Goal: Task Accomplishment & Management: Complete application form

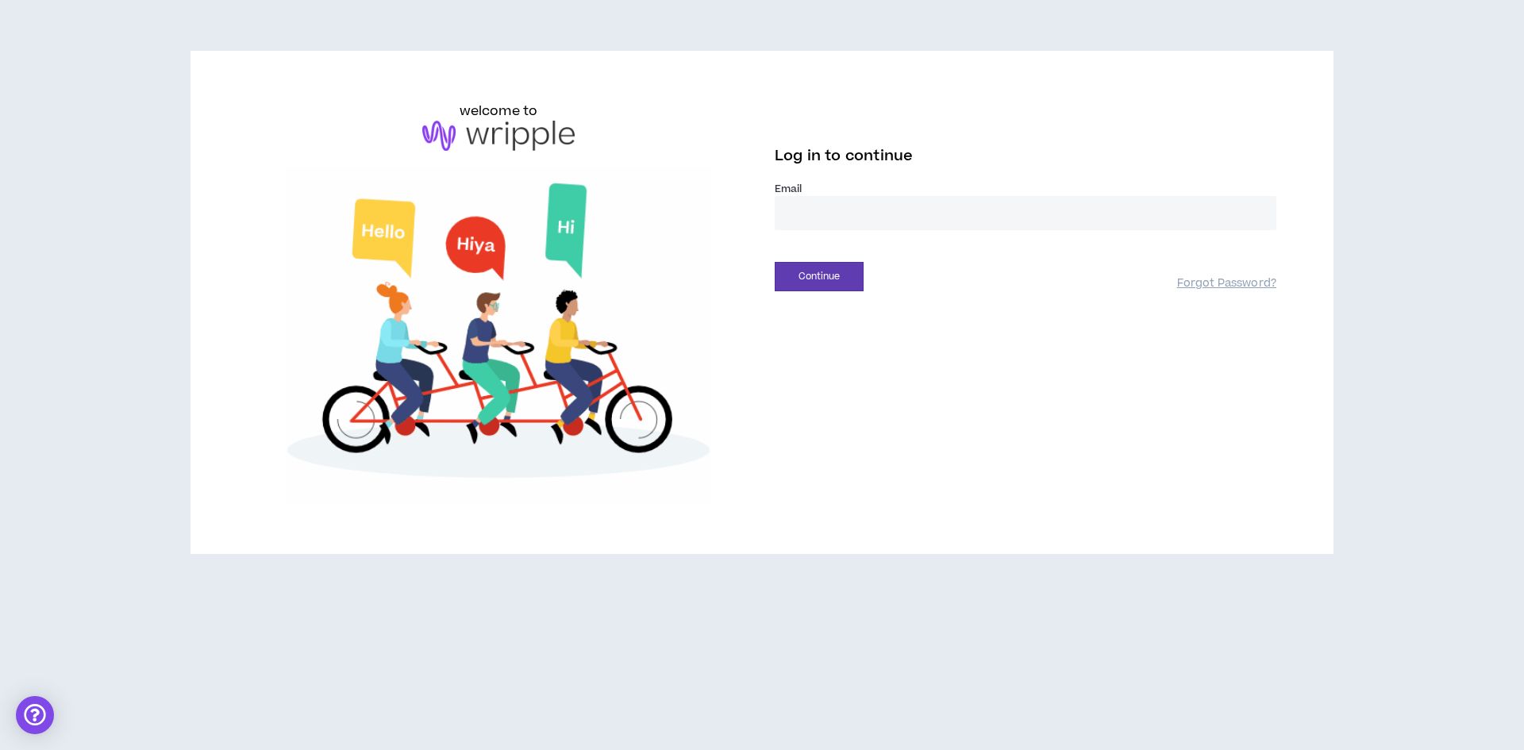
click at [819, 213] on input "email" at bounding box center [1026, 213] width 502 height 34
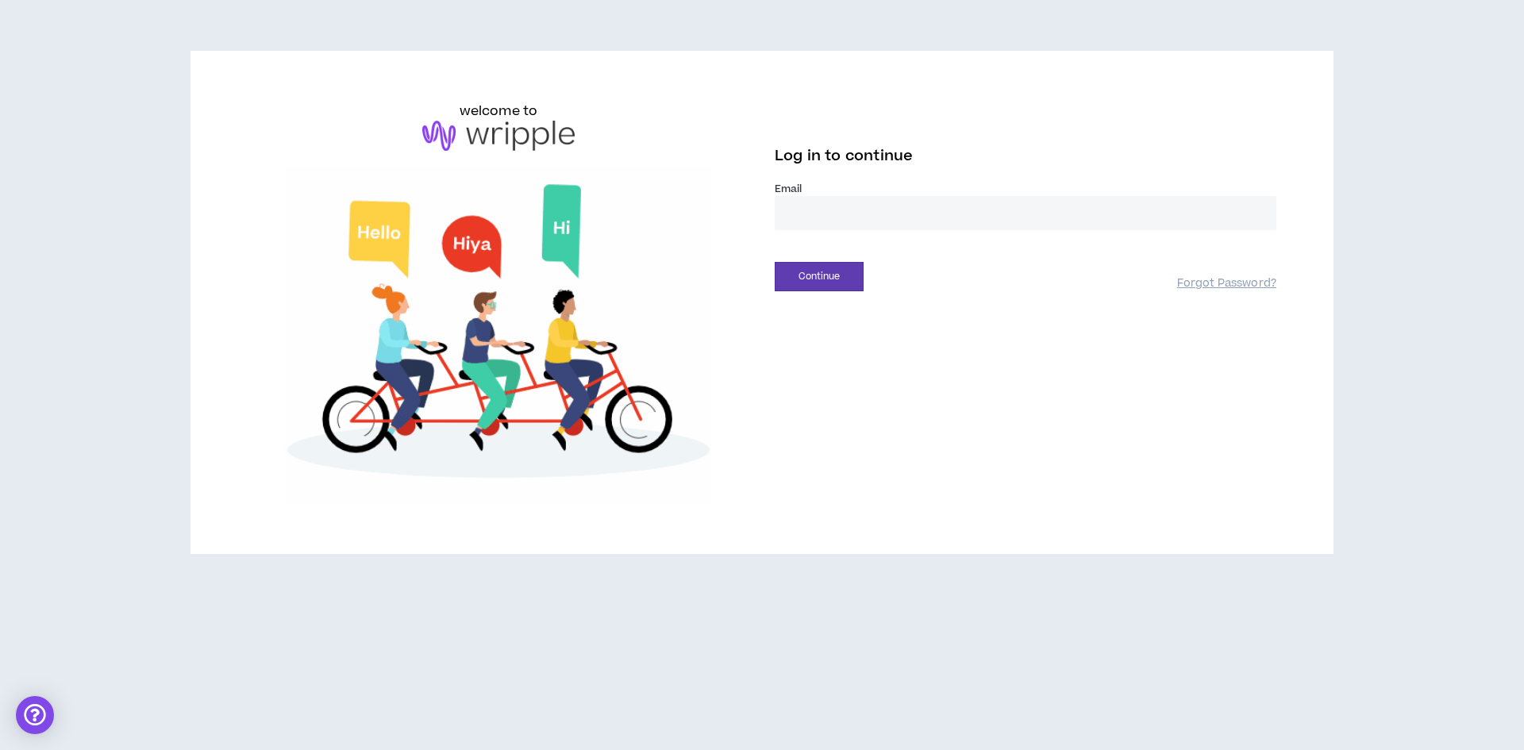
type input "**********"
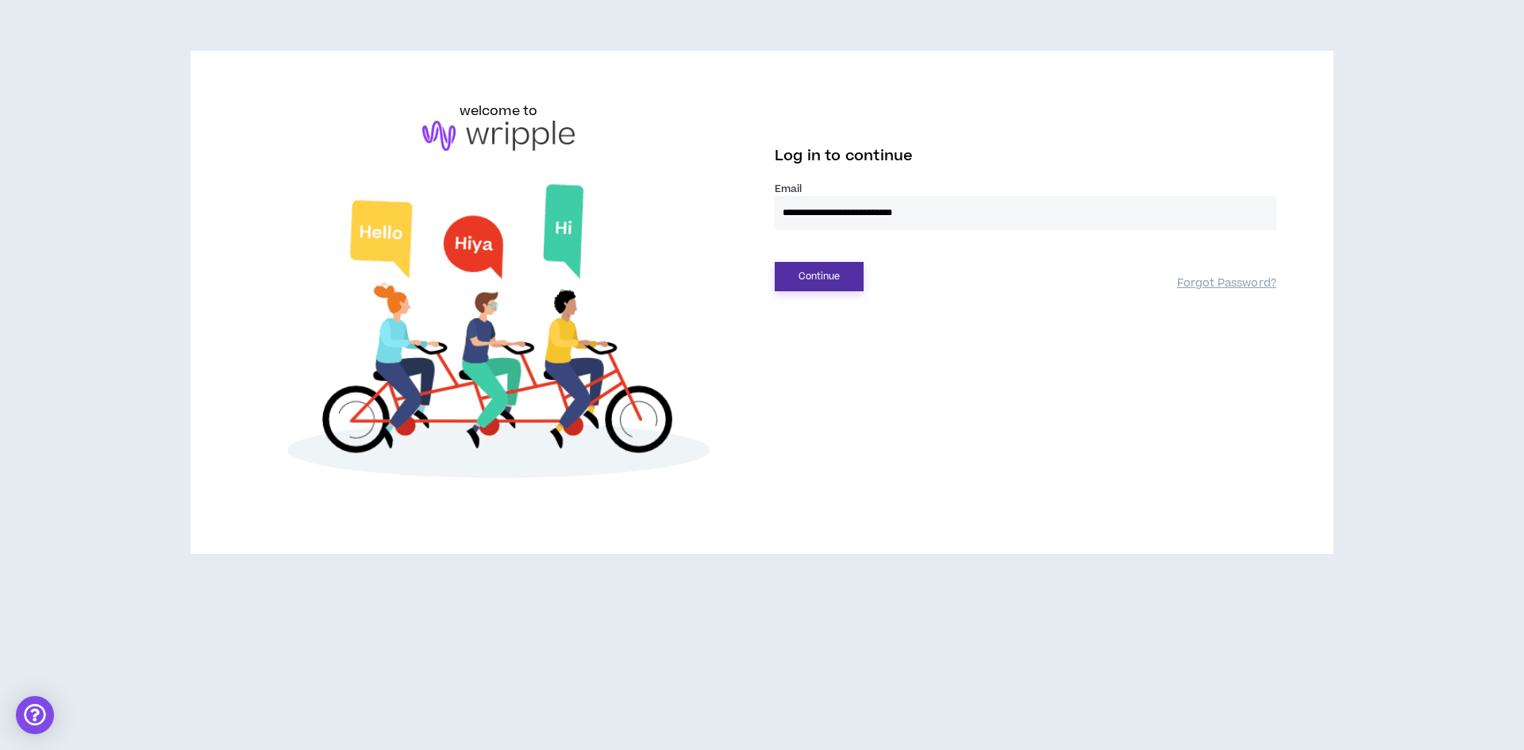
click at [829, 276] on button "Continue" at bounding box center [819, 276] width 89 height 29
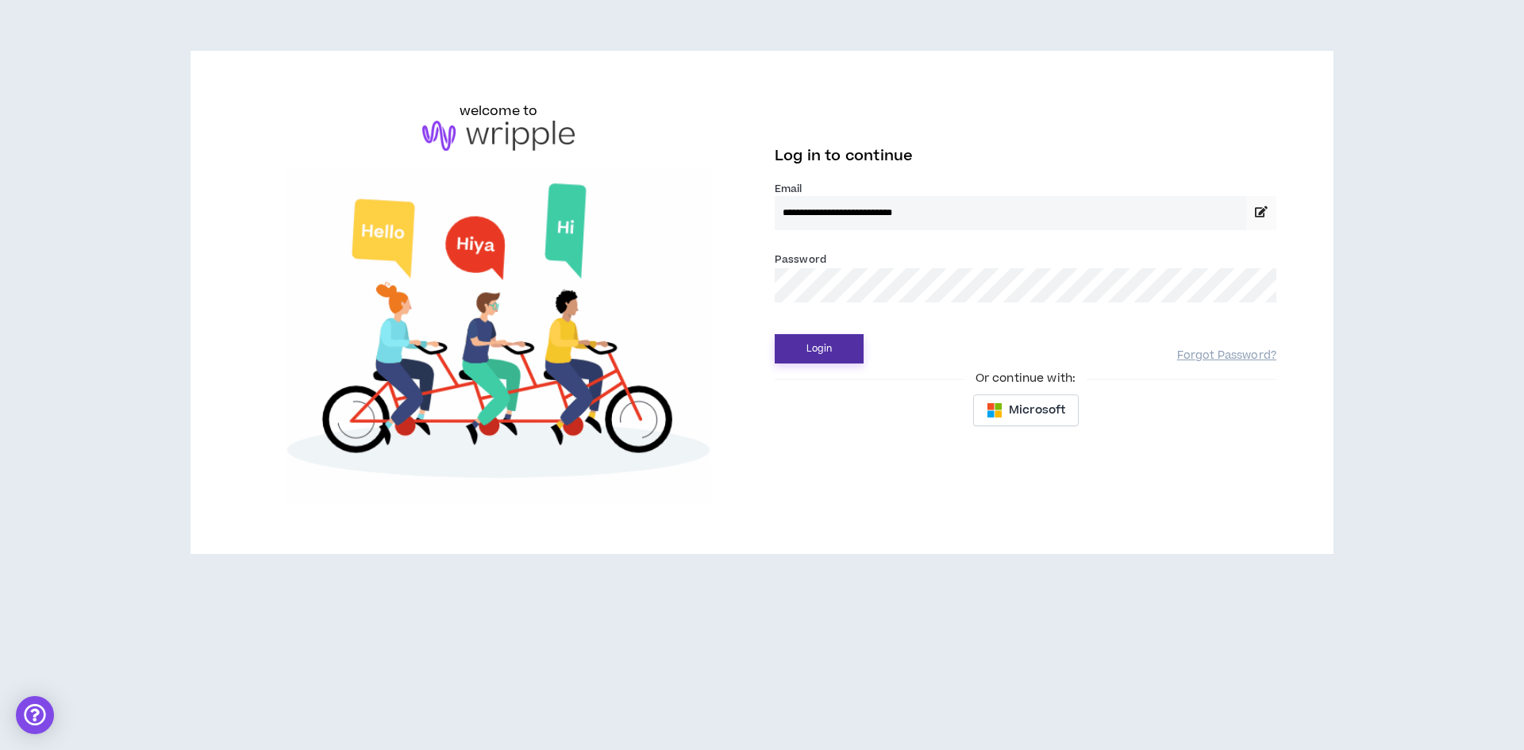
click at [807, 349] on button "Login" at bounding box center [819, 348] width 89 height 29
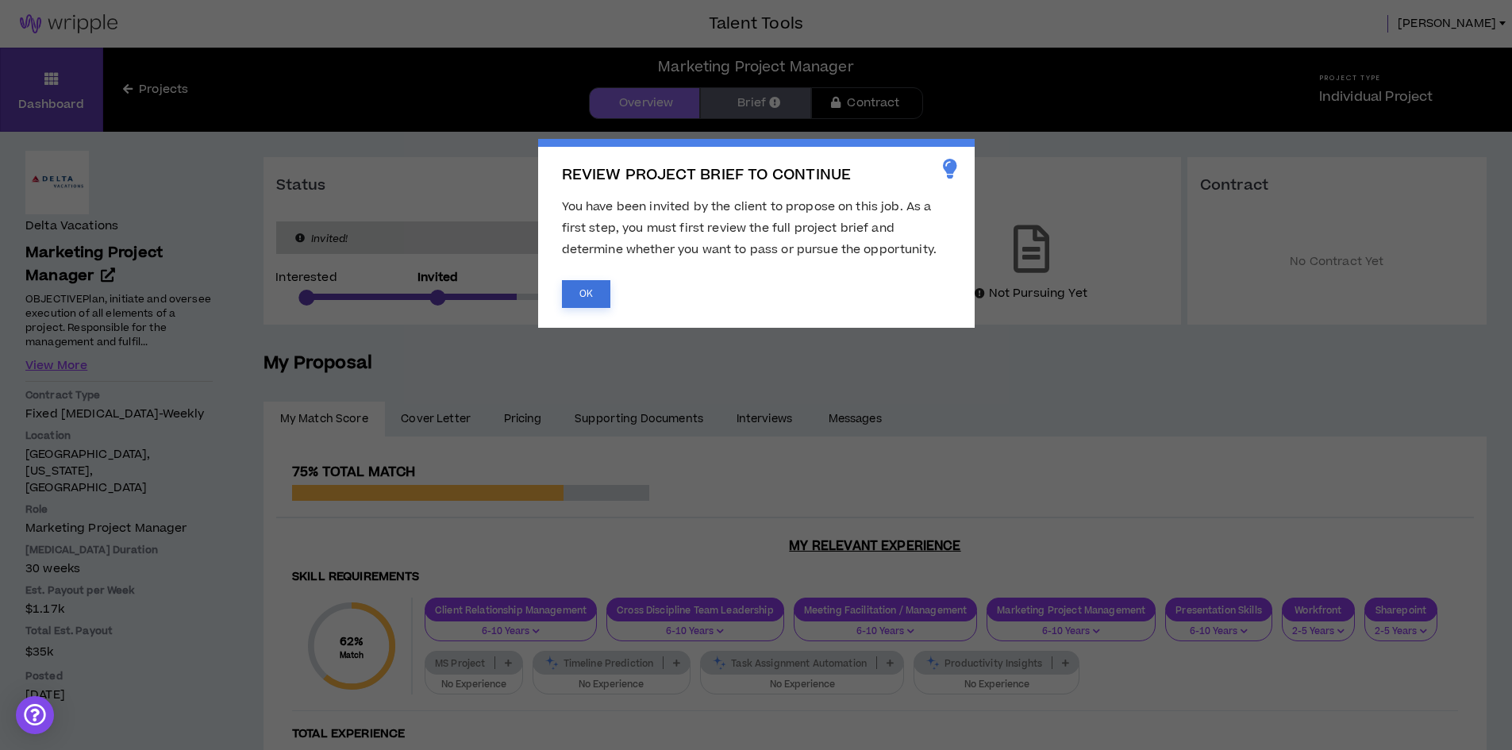
click at [588, 291] on button "OK" at bounding box center [586, 294] width 48 height 28
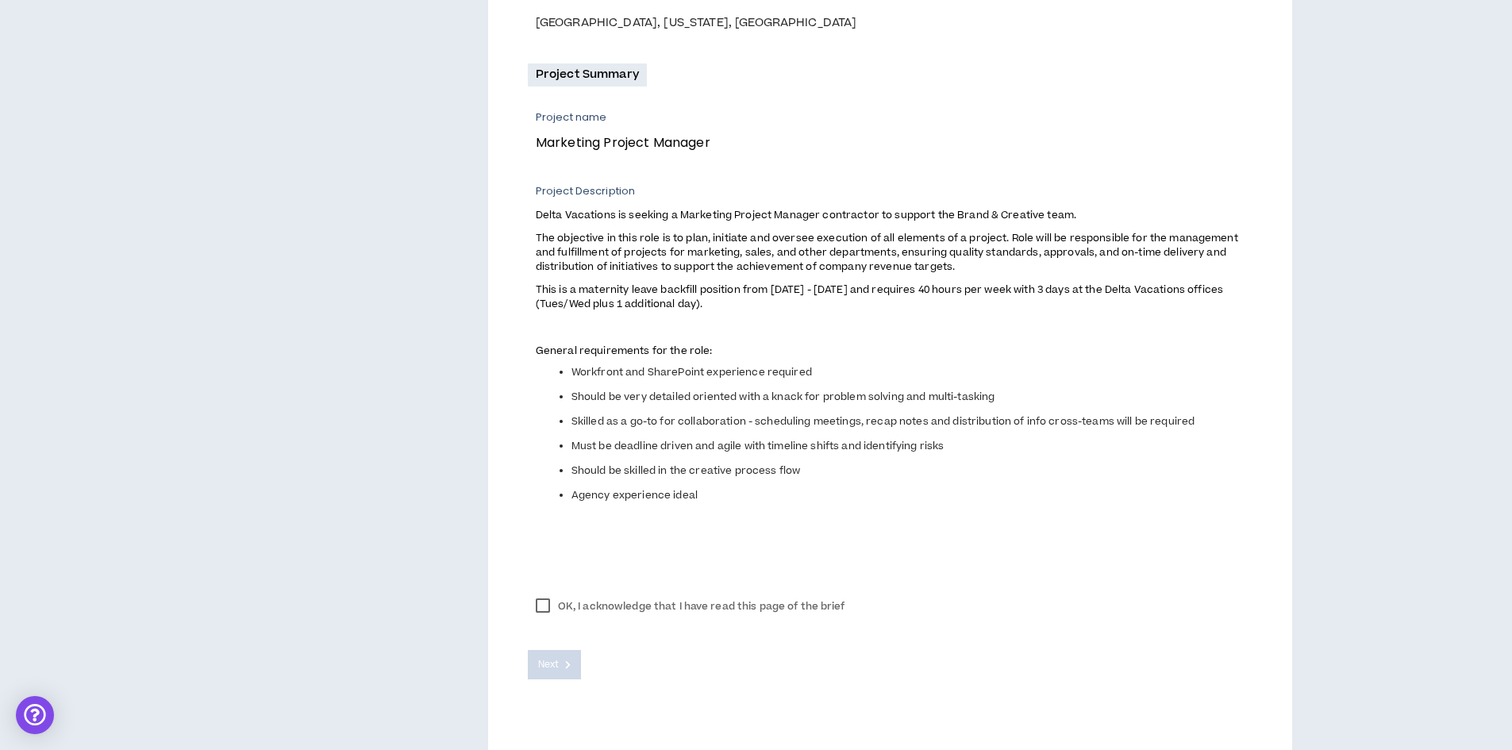
scroll to position [540, 0]
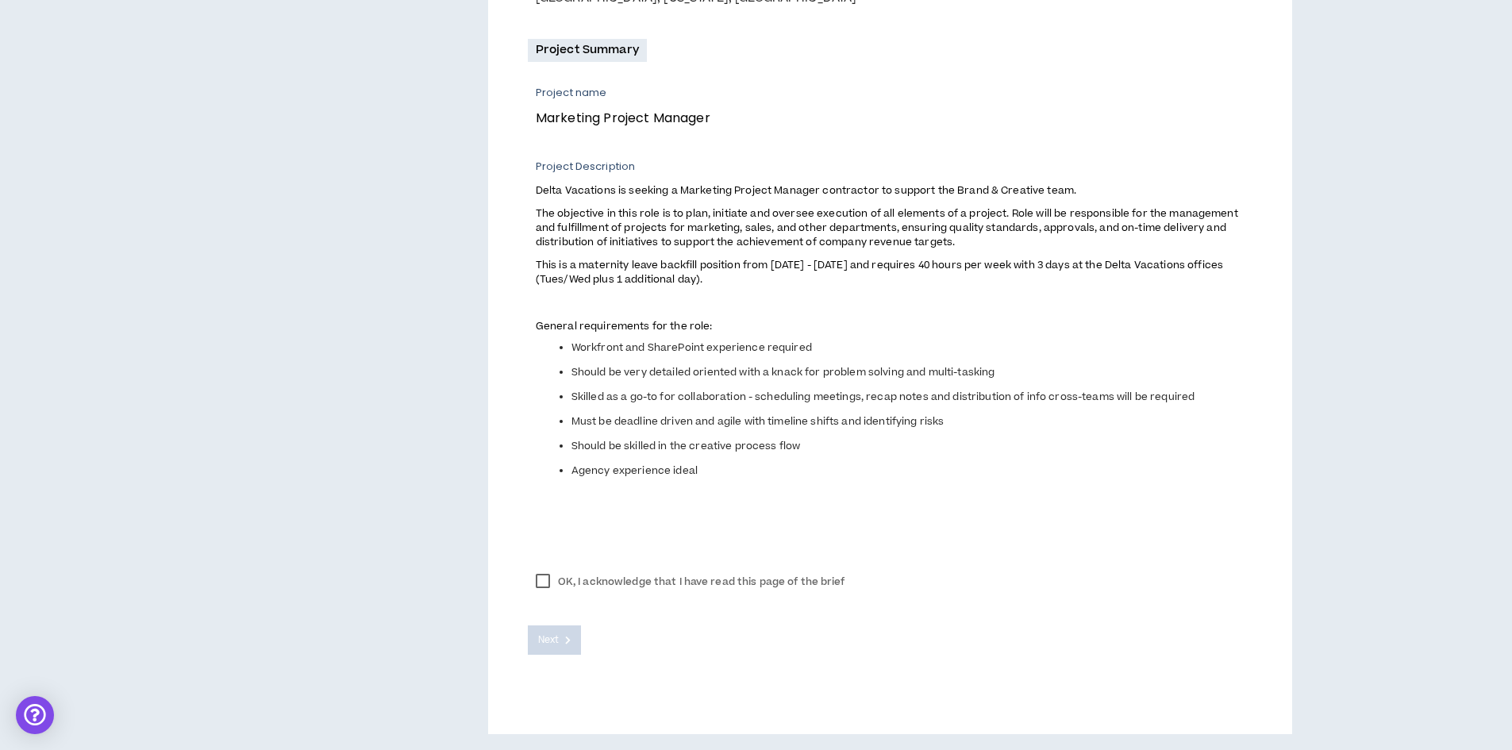
click at [539, 579] on label "OK, I acknowledge that I have read this page of the brief" at bounding box center [691, 582] width 326 height 24
click at [549, 635] on span "Next" at bounding box center [548, 640] width 21 height 15
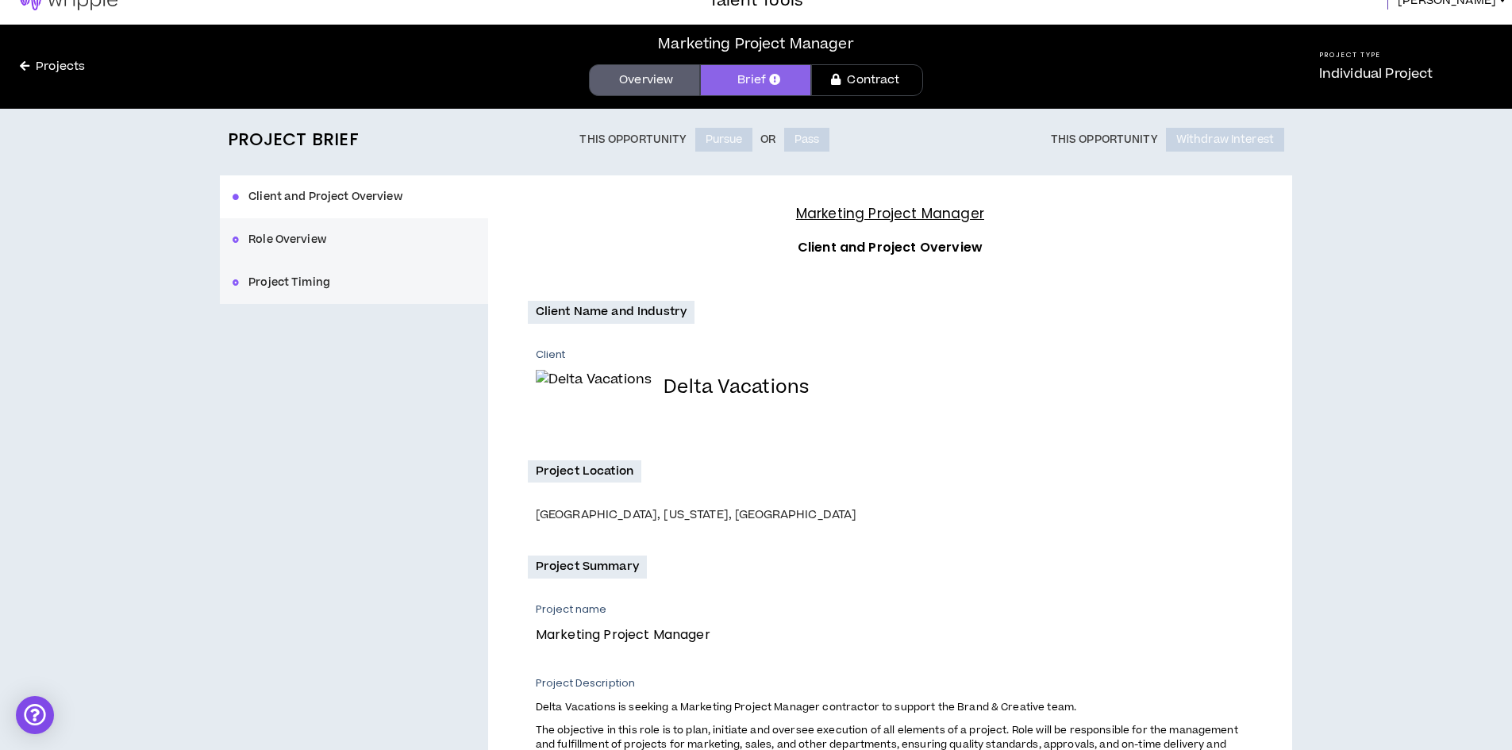
scroll to position [0, 0]
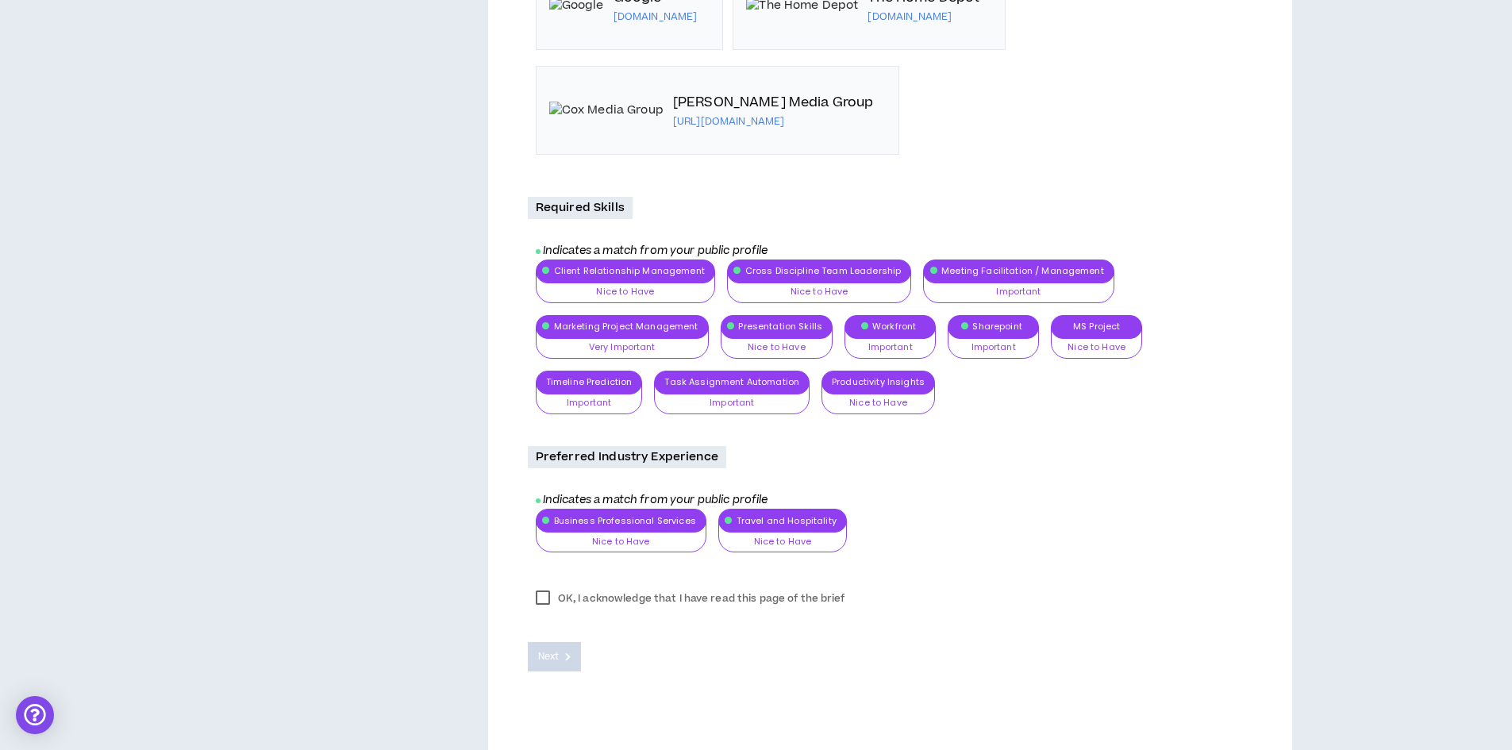
scroll to position [1834, 0]
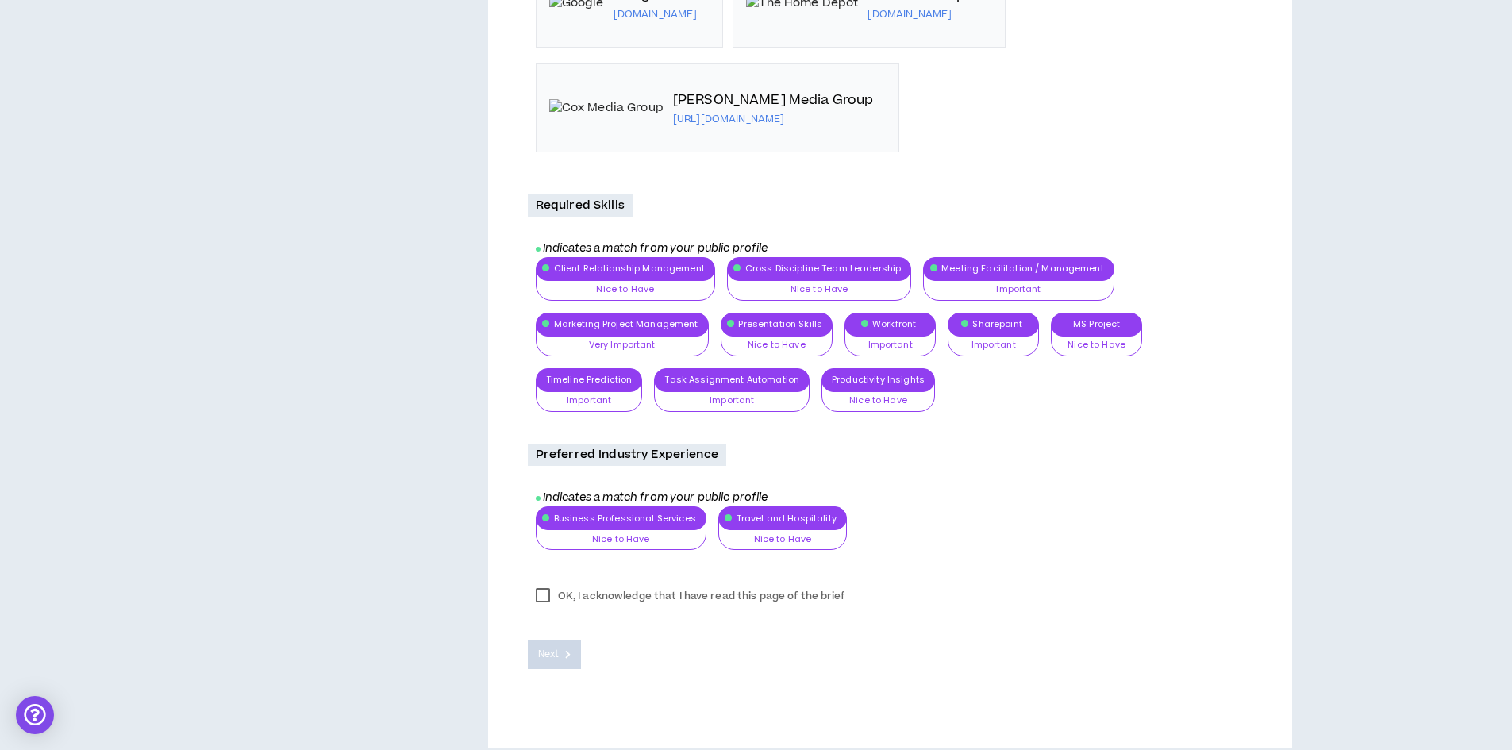
click at [551, 584] on label "OK, I acknowledge that I have read this page of the brief" at bounding box center [691, 596] width 326 height 24
click at [555, 647] on span "Next" at bounding box center [548, 654] width 21 height 15
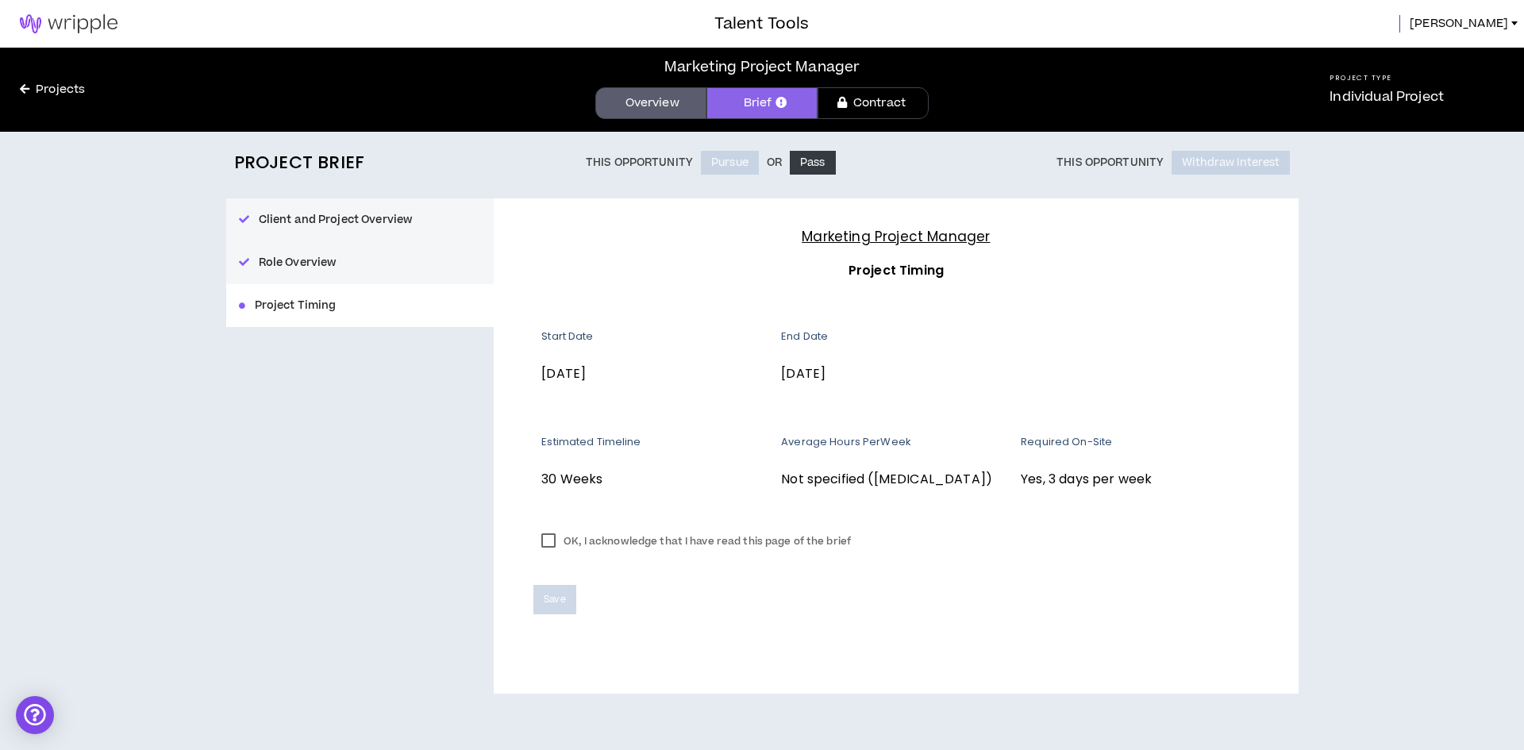
click at [547, 542] on label "OK, I acknowledge that I have read this page of the brief" at bounding box center [697, 542] width 326 height 24
click at [560, 600] on span "Save" at bounding box center [554, 599] width 21 height 15
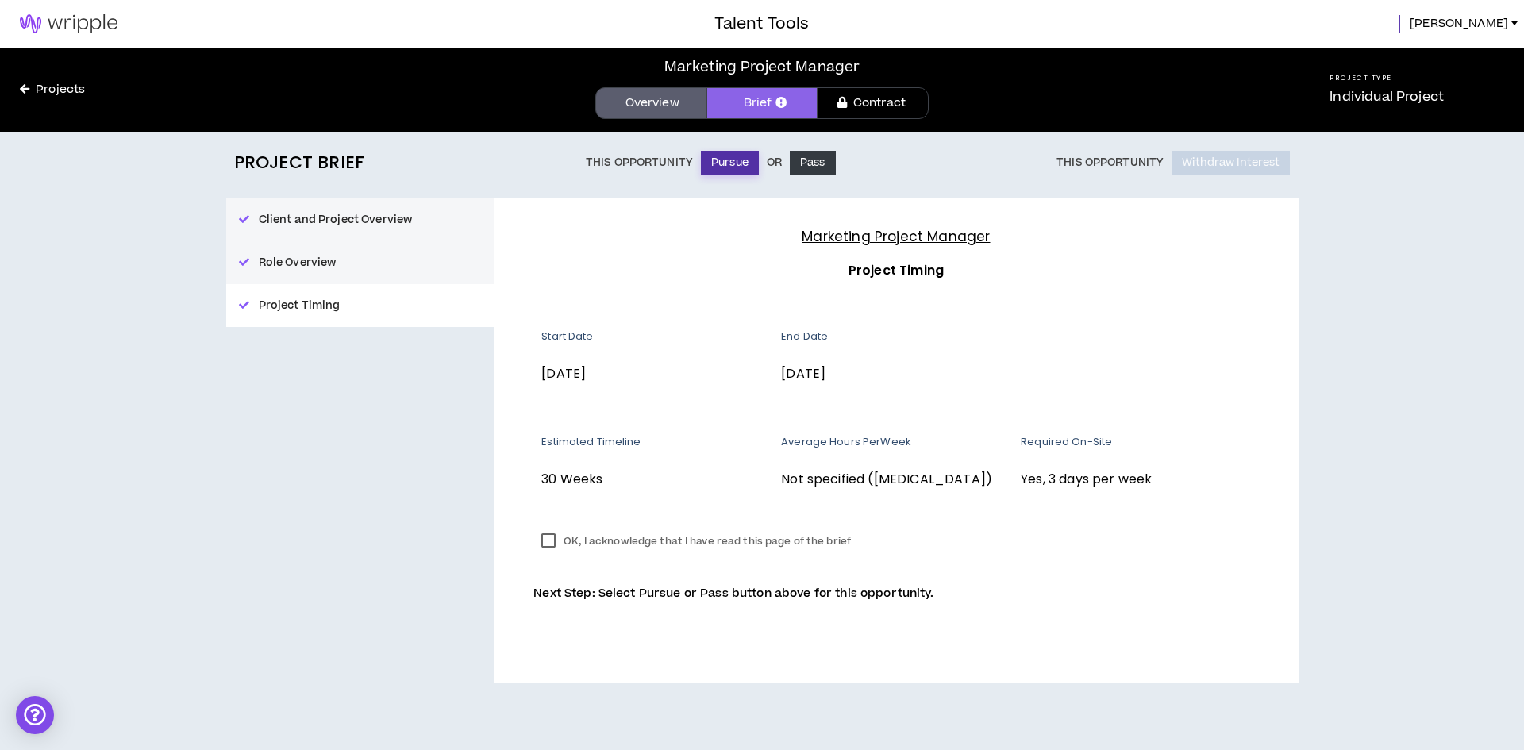
click at [722, 163] on button "Pursue" at bounding box center [730, 163] width 58 height 24
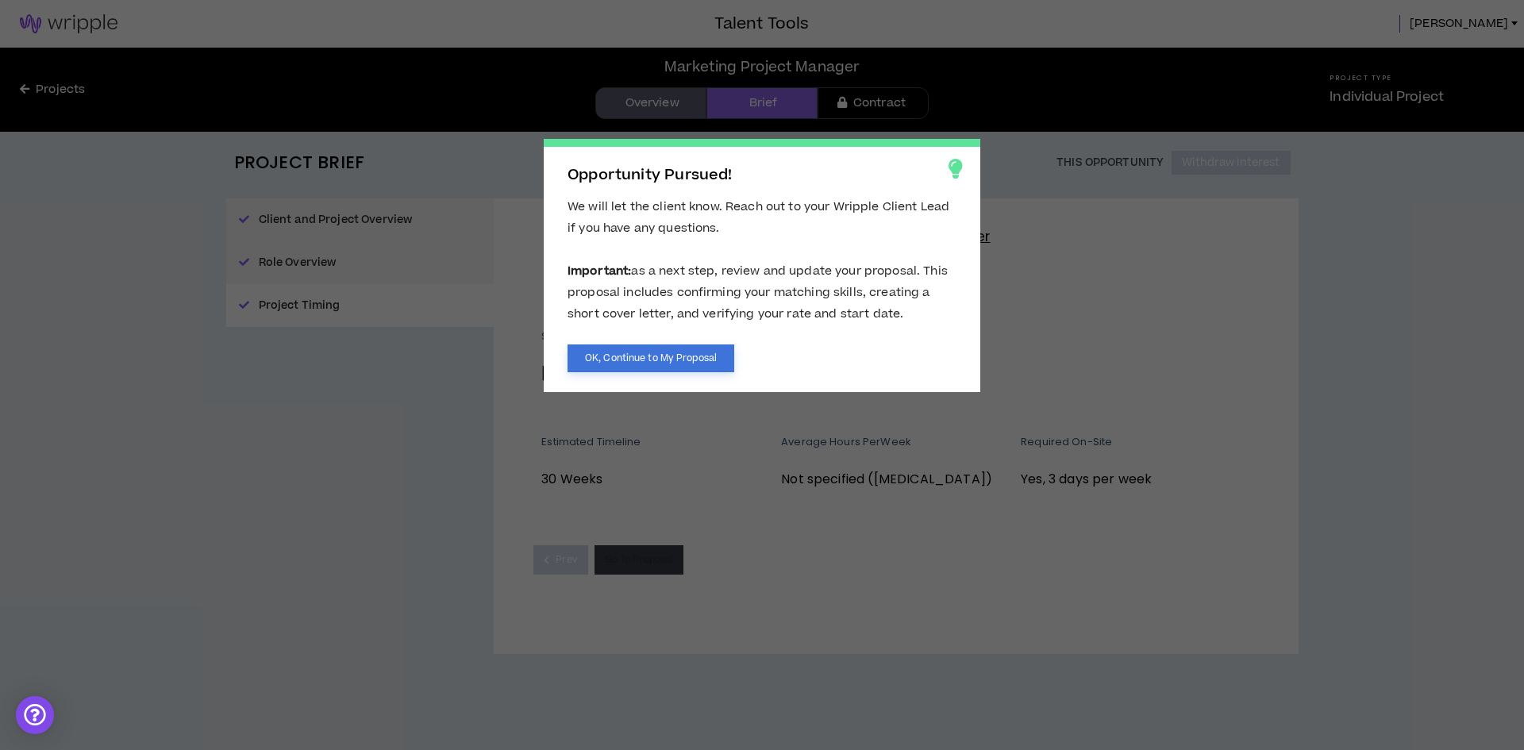
click at [631, 351] on button "OK, Continue to My Proposal" at bounding box center [651, 359] width 167 height 28
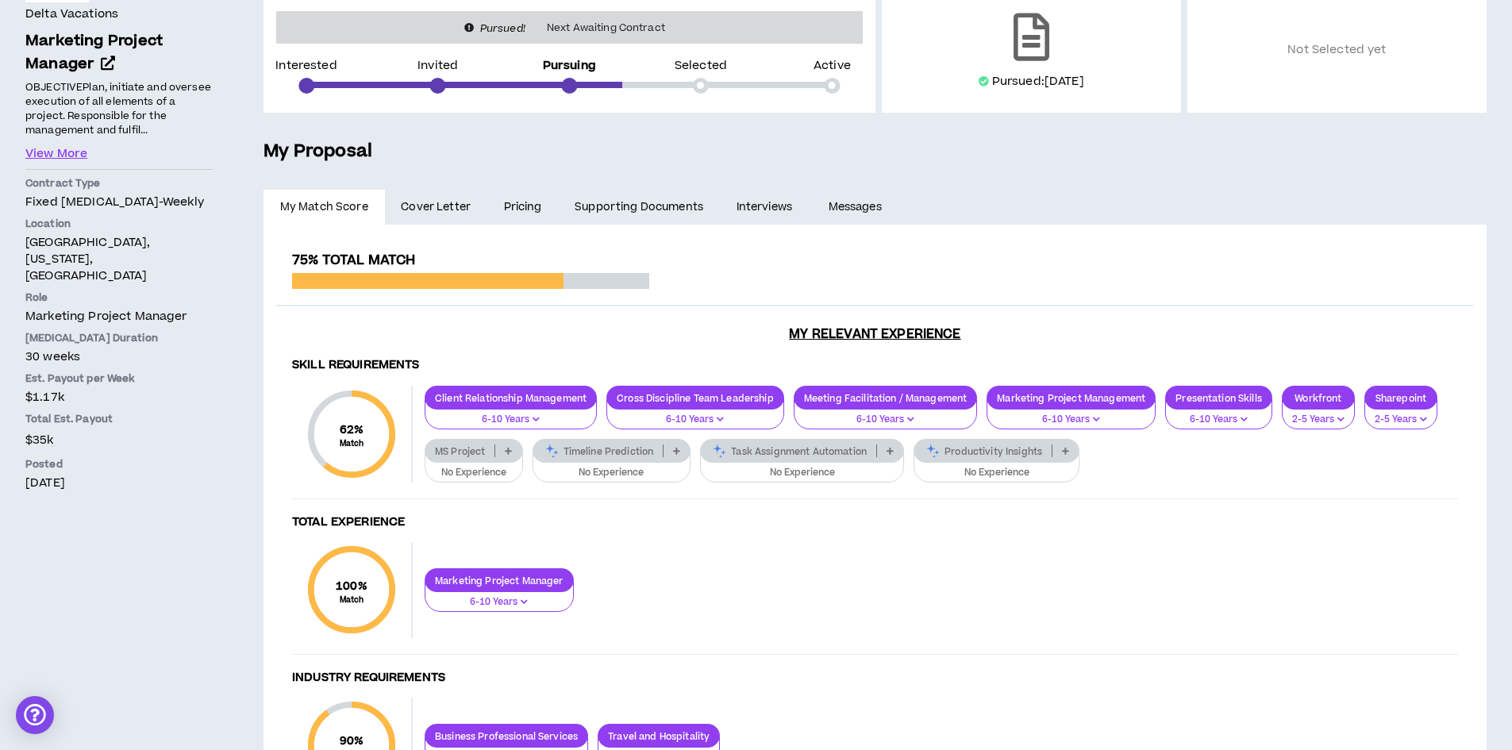
scroll to position [238, 0]
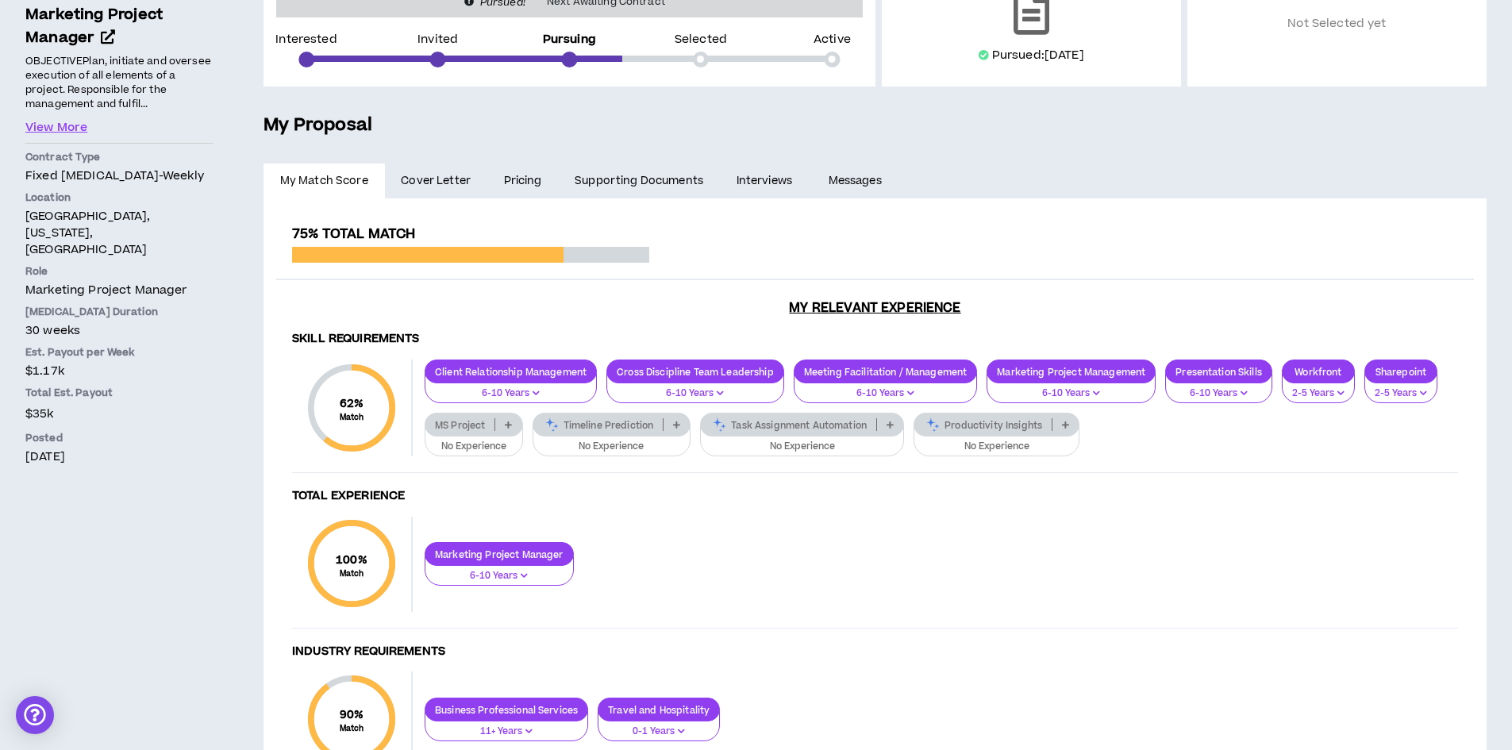
click at [525, 175] on link "Pricing" at bounding box center [522, 181] width 71 height 35
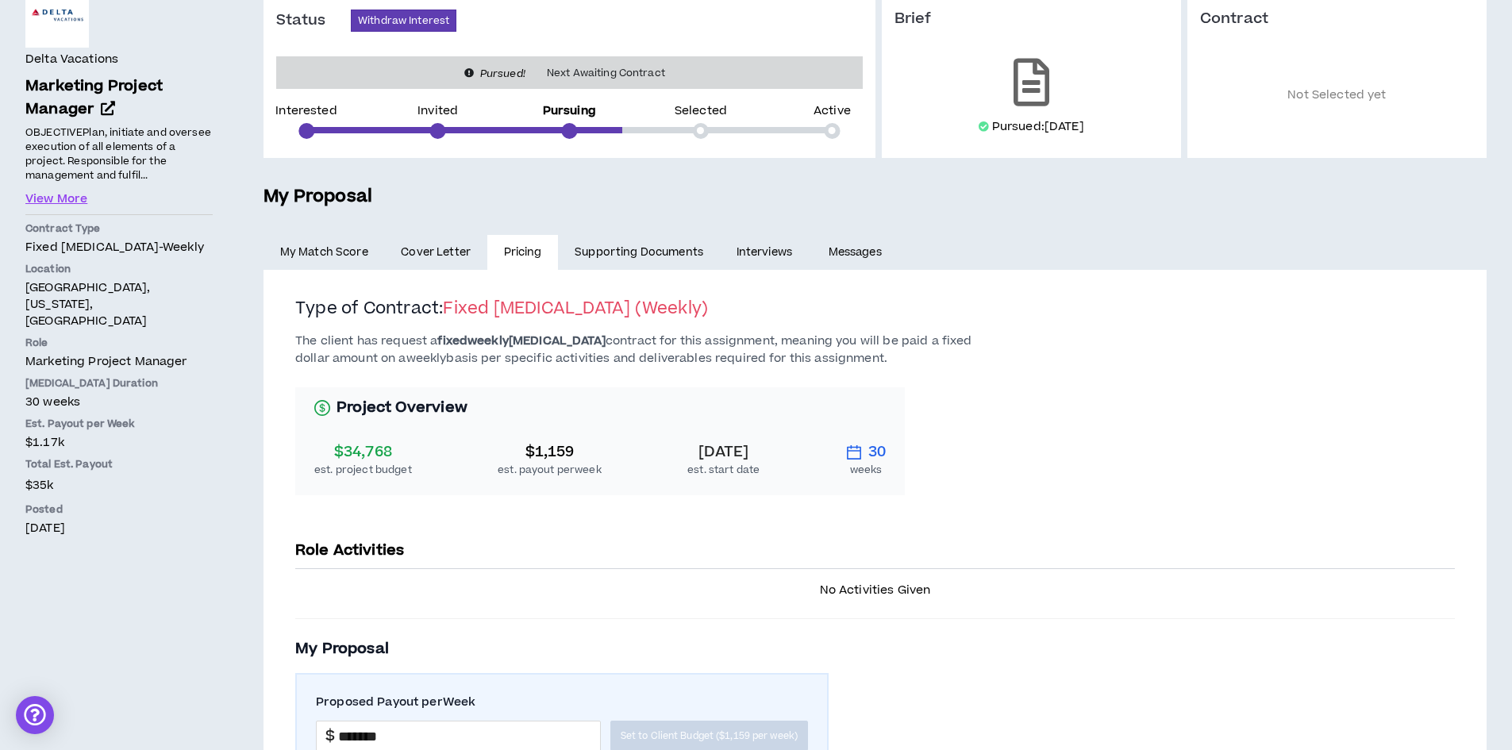
scroll to position [134, 0]
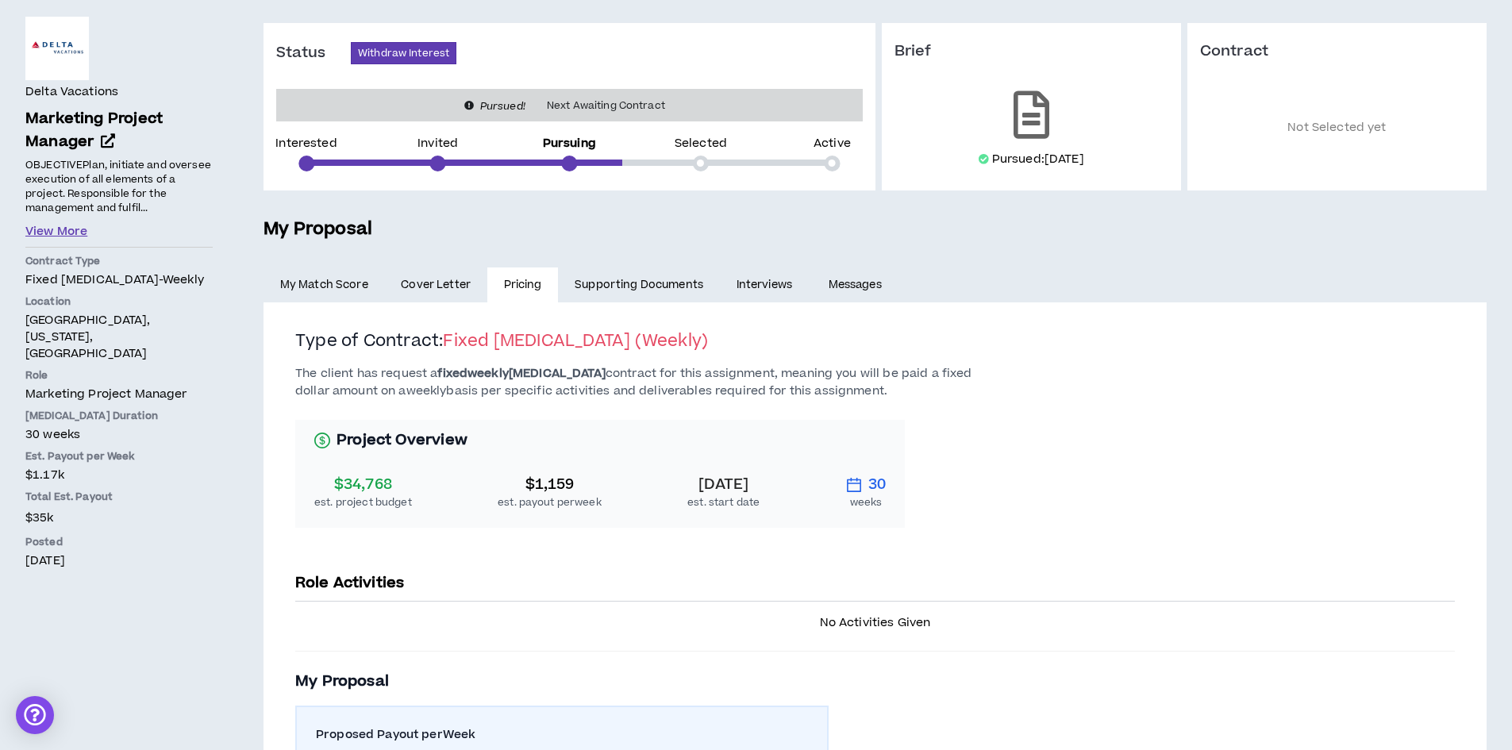
click at [50, 231] on button "View More" at bounding box center [56, 231] width 62 height 17
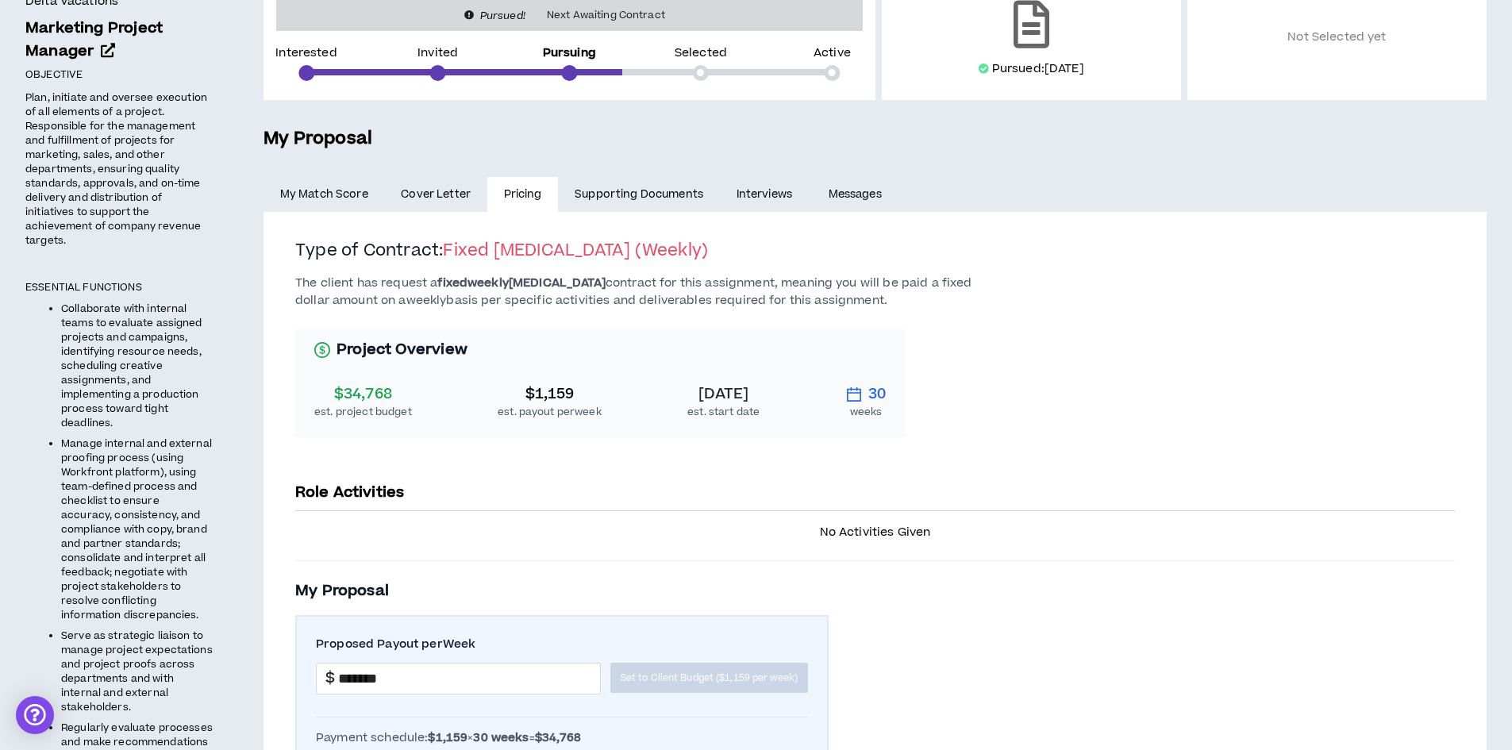
scroll to position [79, 0]
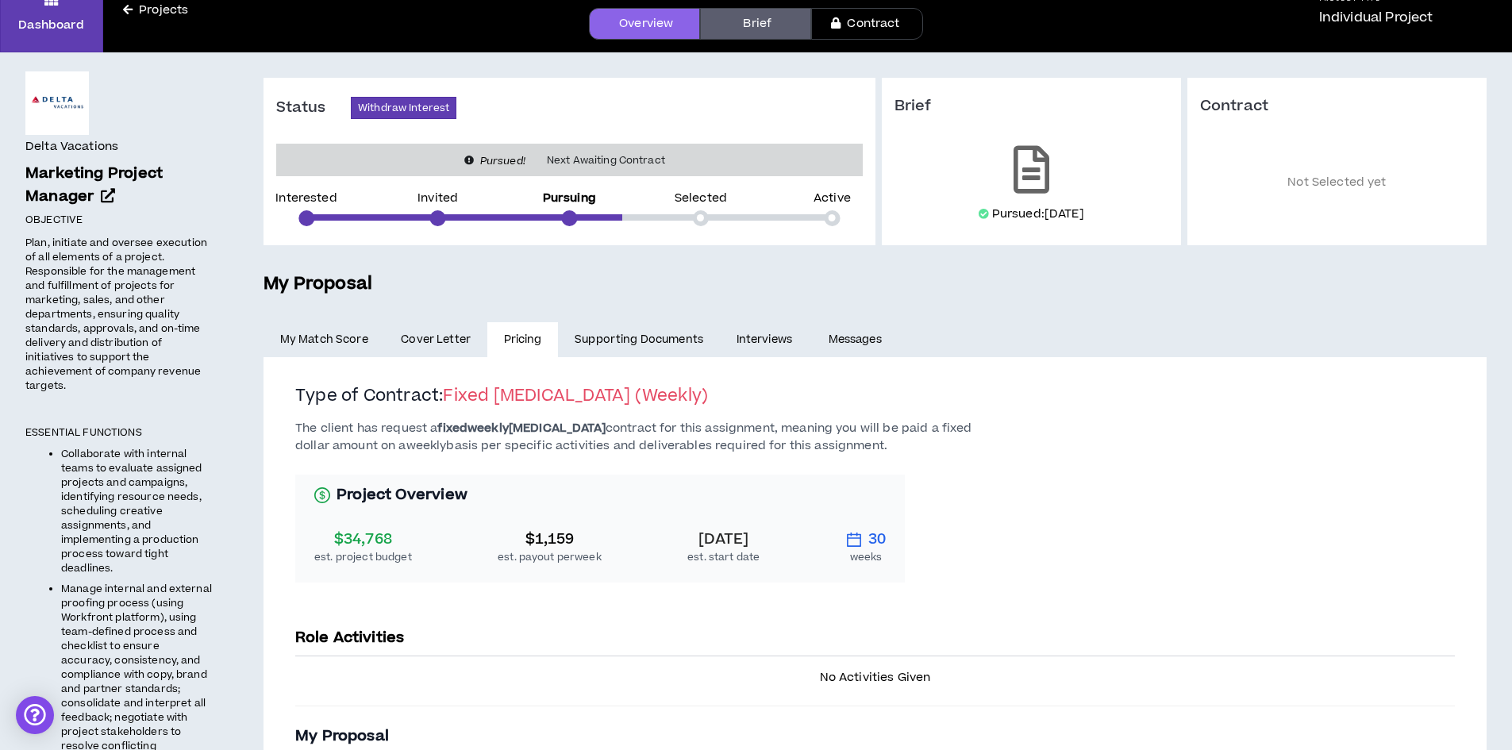
click at [611, 338] on link "Supporting Documents" at bounding box center [638, 339] width 161 height 35
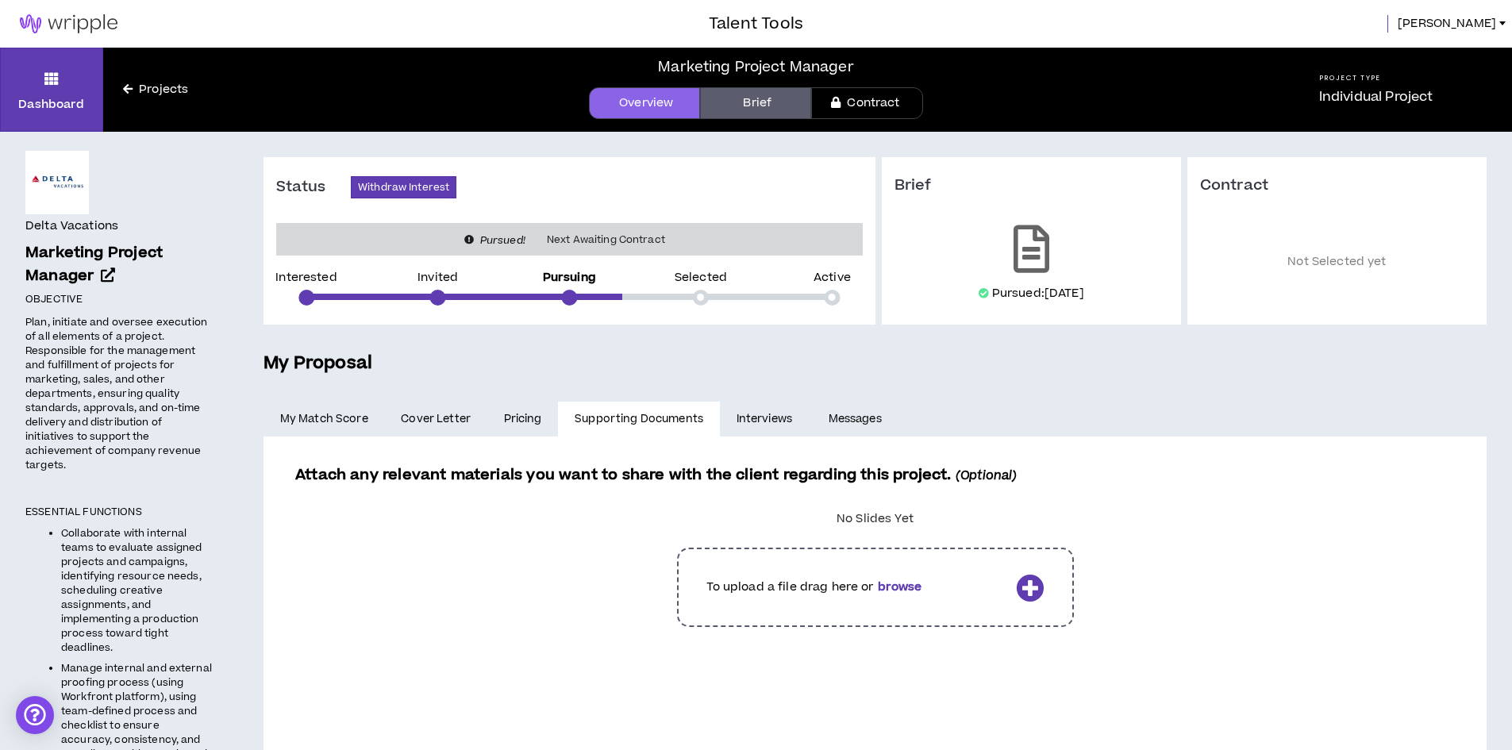
click at [838, 415] on link "Messages" at bounding box center [857, 419] width 90 height 35
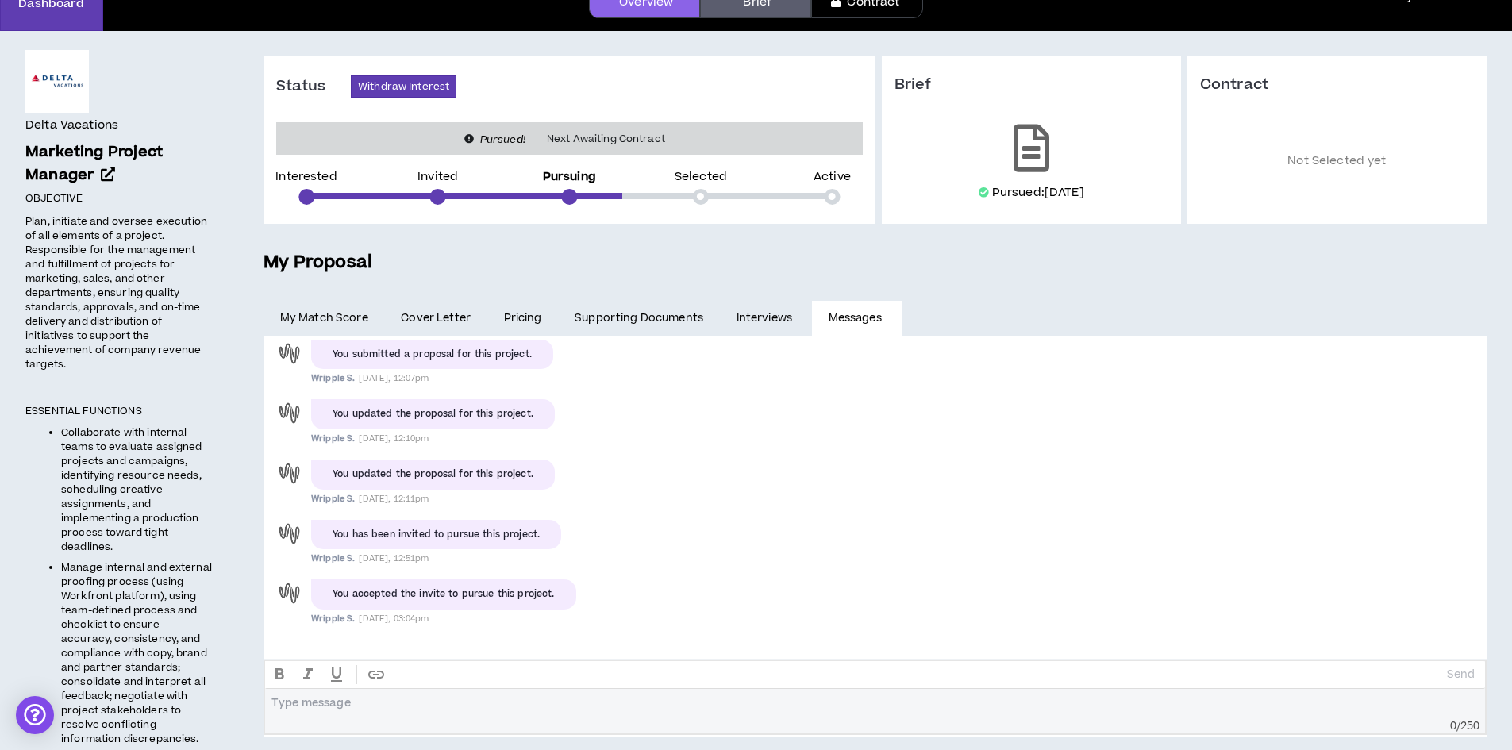
scroll to position [79, 0]
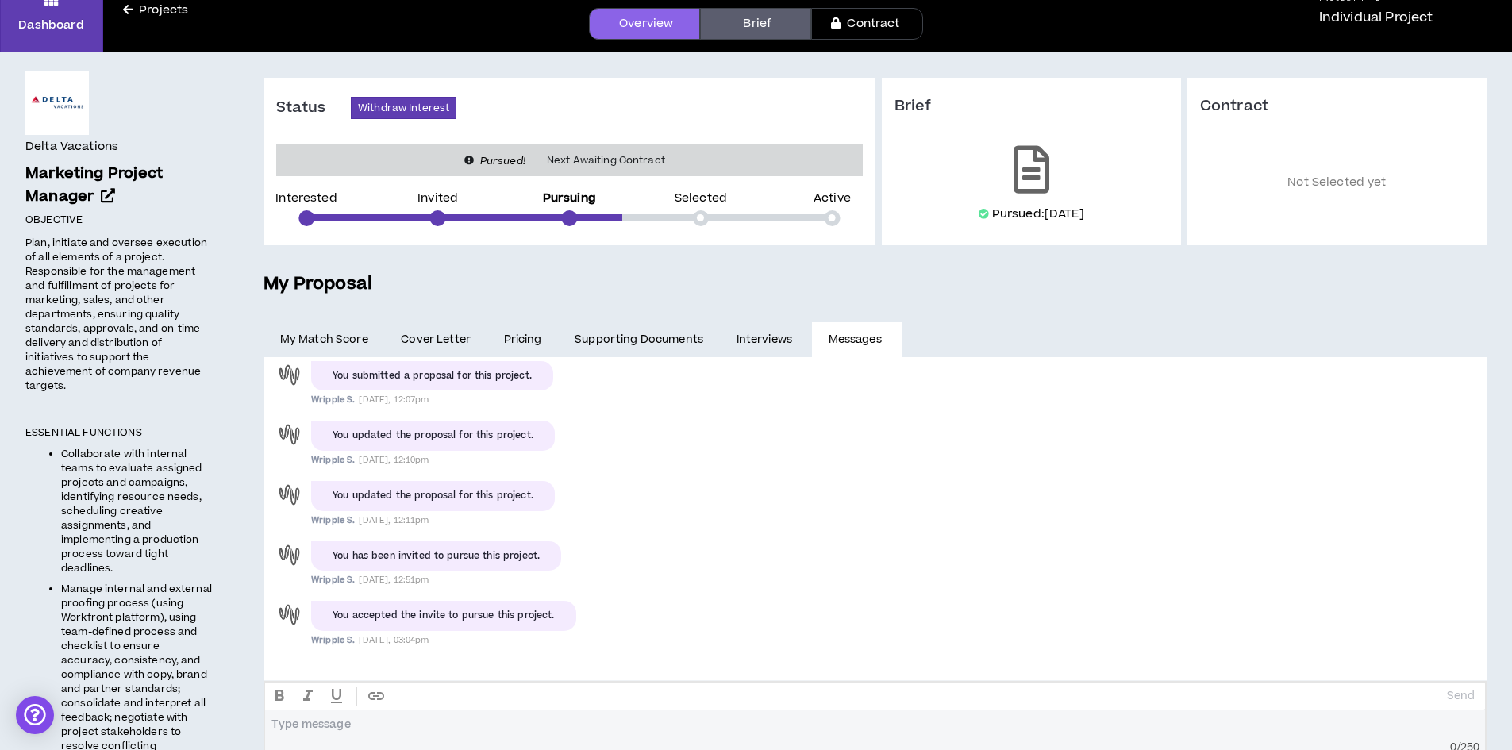
click at [751, 338] on link "Interviews" at bounding box center [766, 339] width 92 height 35
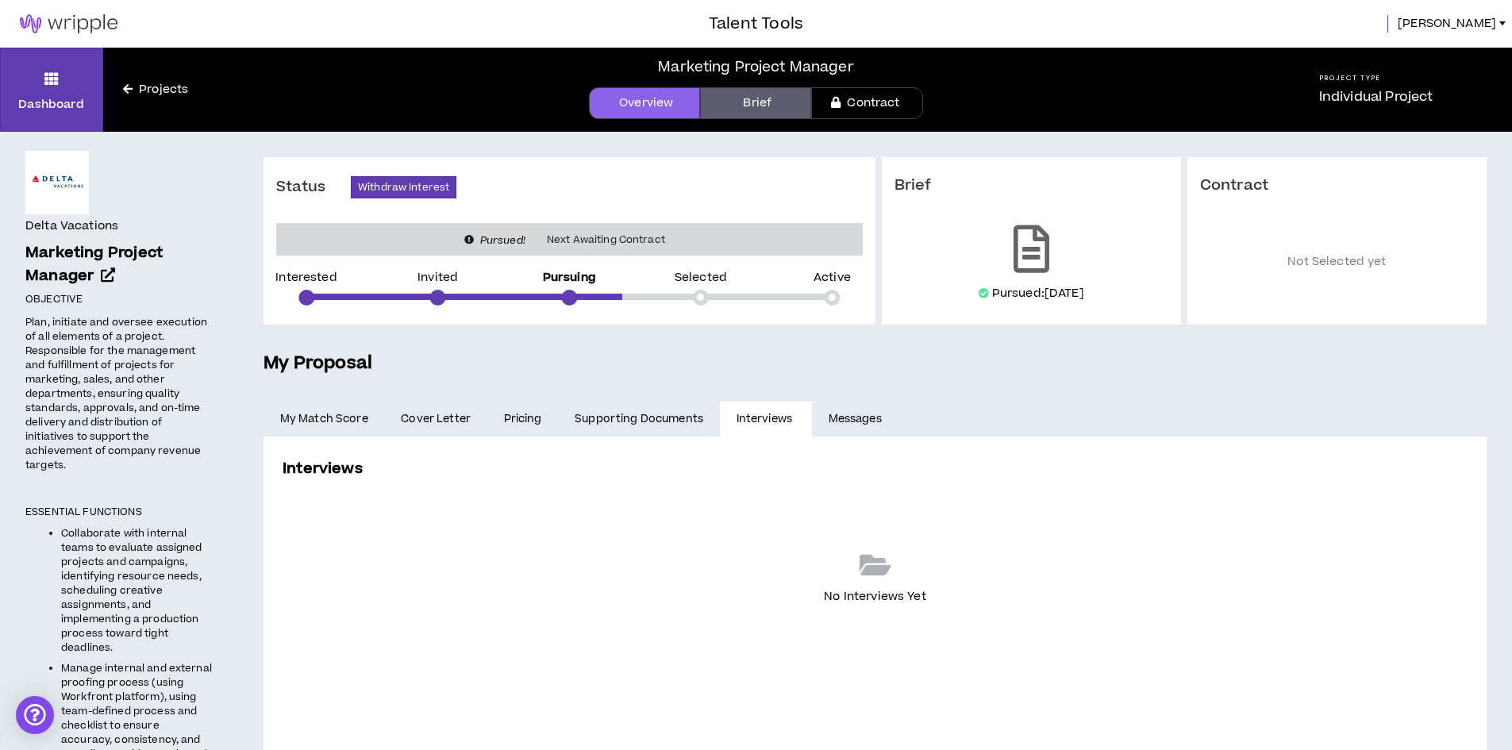
click at [353, 418] on link "My Match Score" at bounding box center [324, 419] width 121 height 35
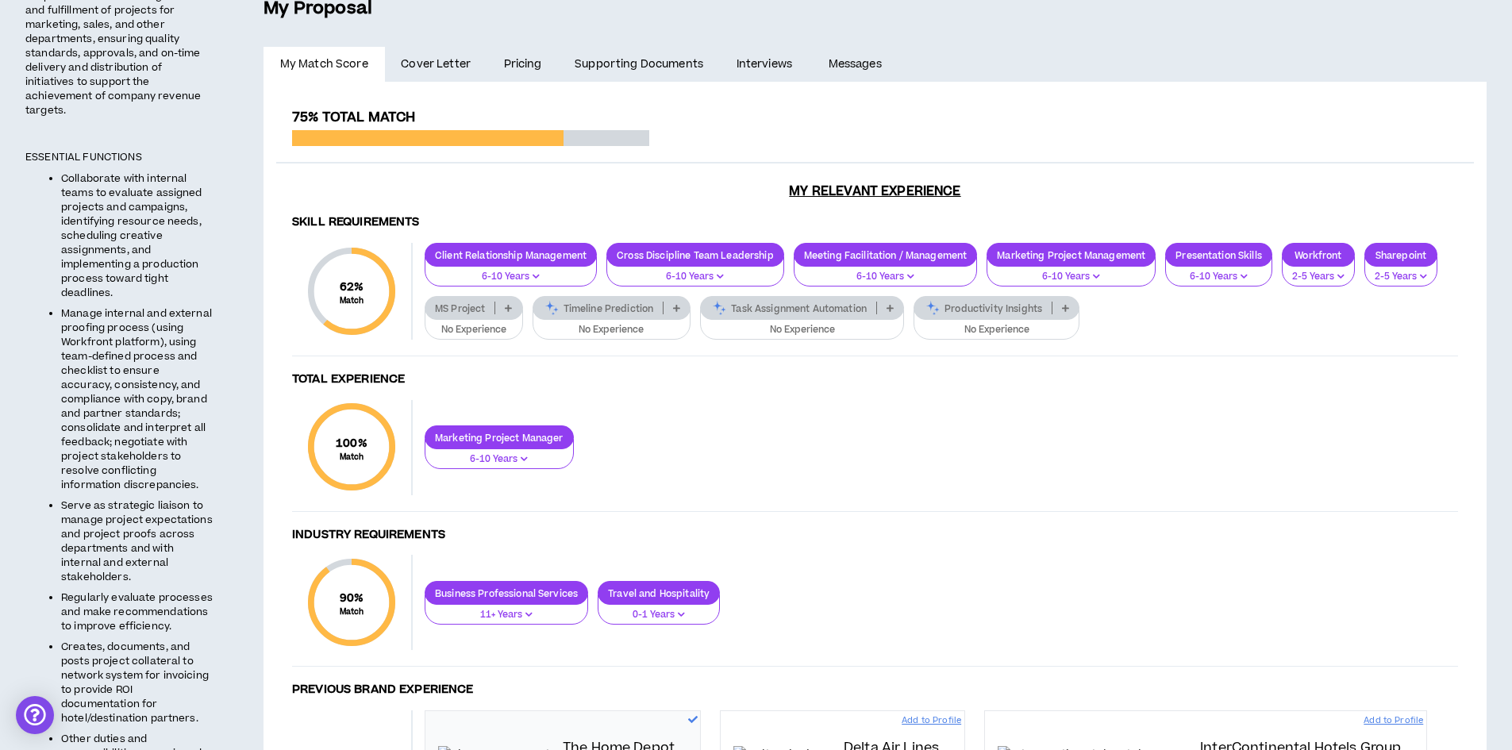
scroll to position [318, 0]
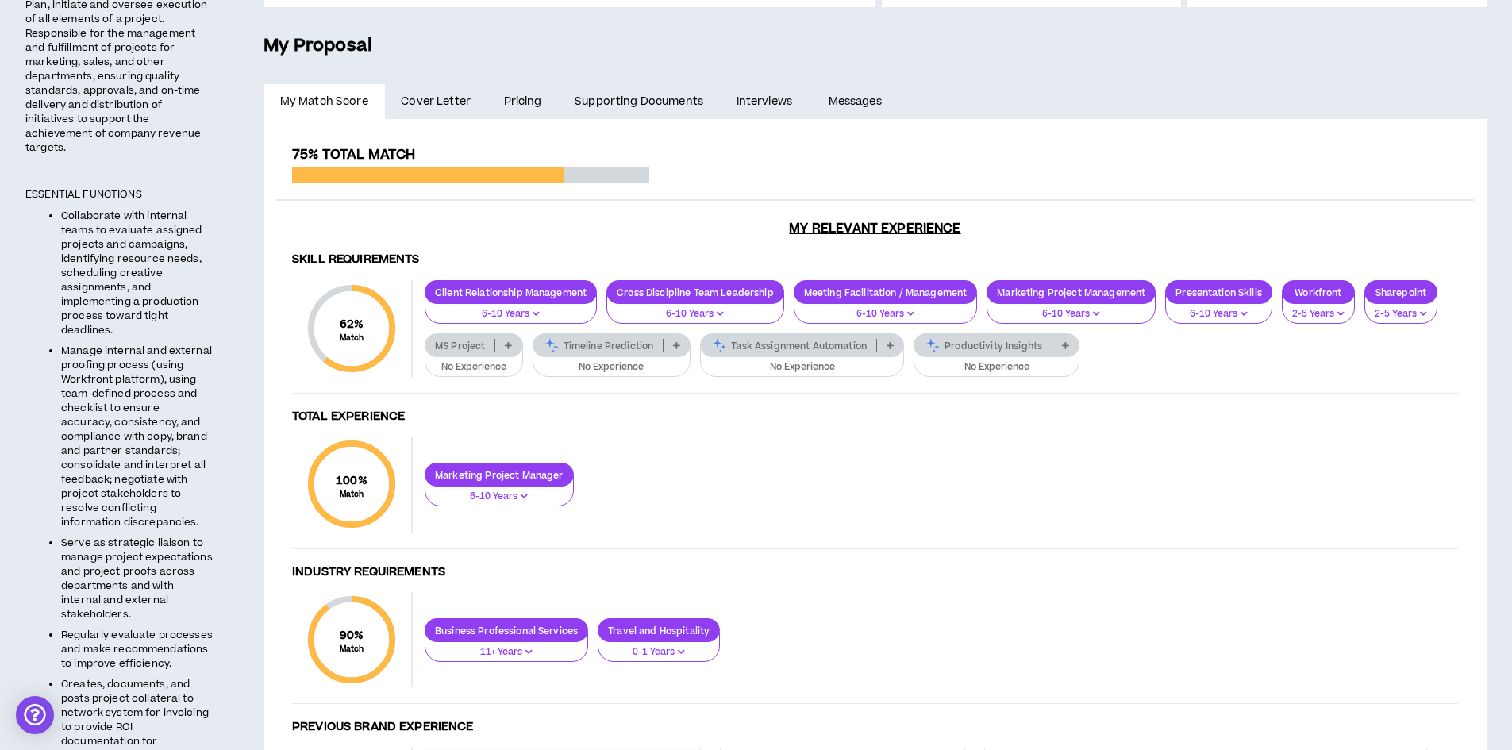
click at [445, 95] on span "Cover Letter" at bounding box center [436, 101] width 70 height 17
